Goal: Find specific page/section: Find specific page/section

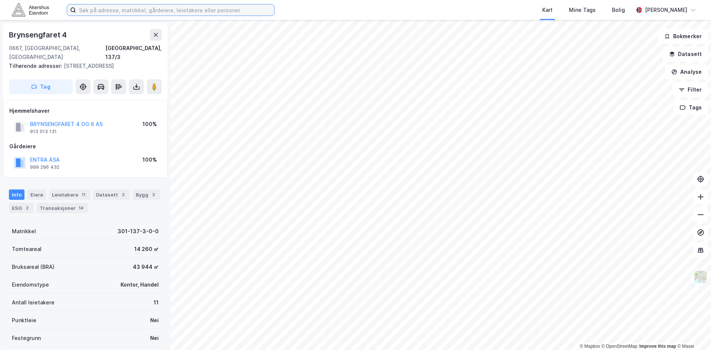
click at [176, 10] on input at bounding box center [175, 9] width 198 height 11
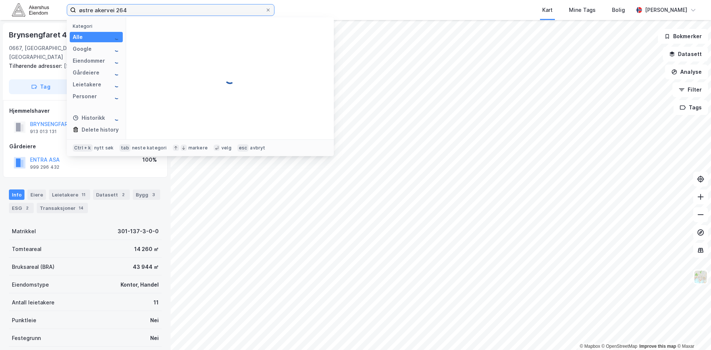
type input "østre akervei 264"
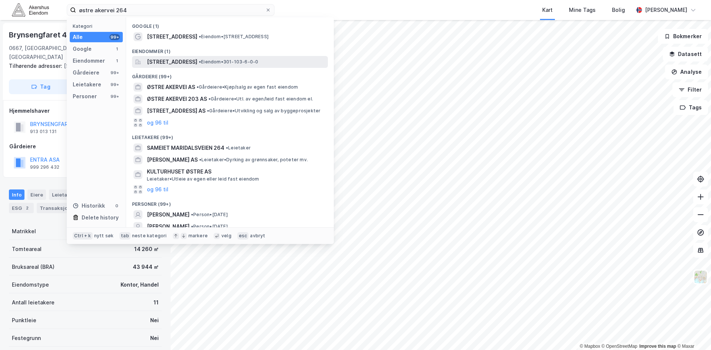
click at [197, 59] on span "[STREET_ADDRESS]" at bounding box center [172, 62] width 50 height 9
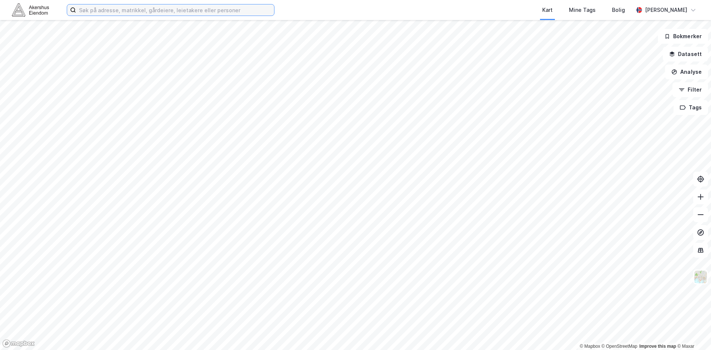
click at [176, 10] on input at bounding box center [175, 9] width 198 height 11
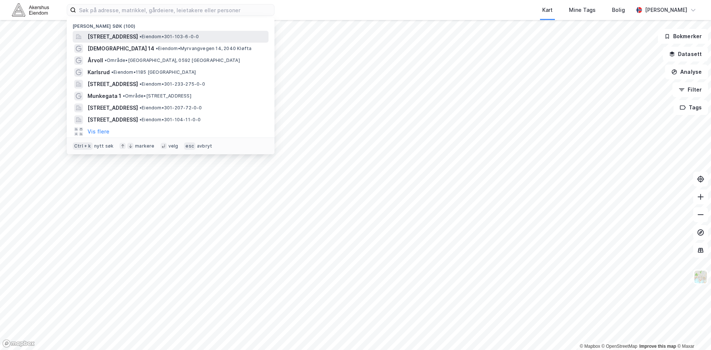
click at [138, 37] on span "[STREET_ADDRESS]" at bounding box center [113, 36] width 50 height 9
